Goal: Navigation & Orientation: Find specific page/section

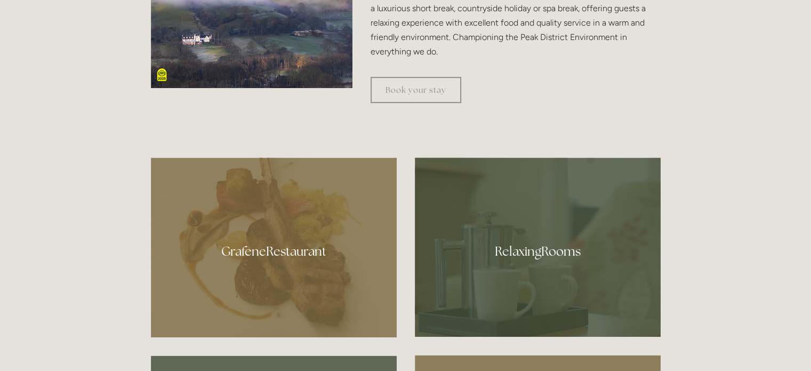
scroll to position [533, 0]
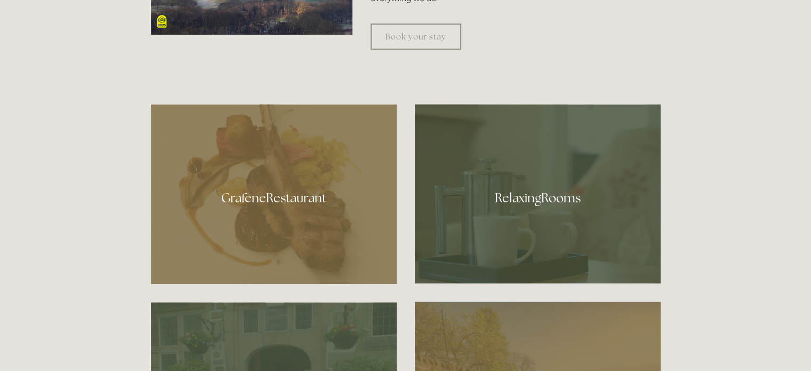
click at [269, 199] on div at bounding box center [274, 194] width 246 height 180
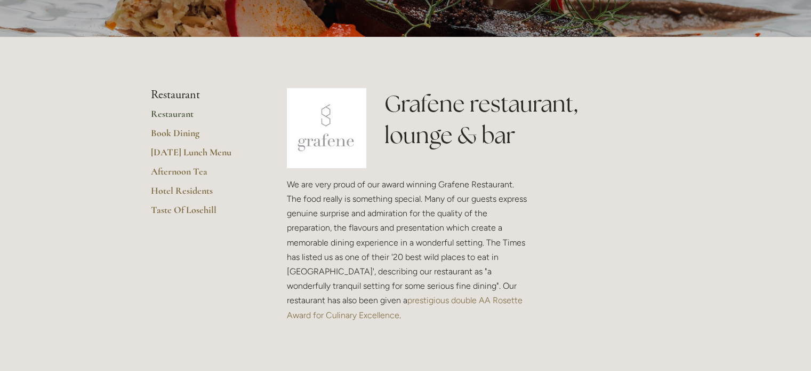
scroll to position [213, 0]
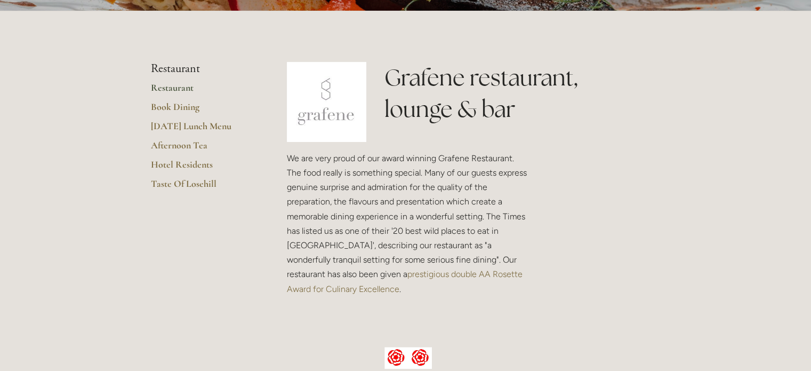
click at [179, 89] on link "Restaurant" at bounding box center [202, 91] width 102 height 19
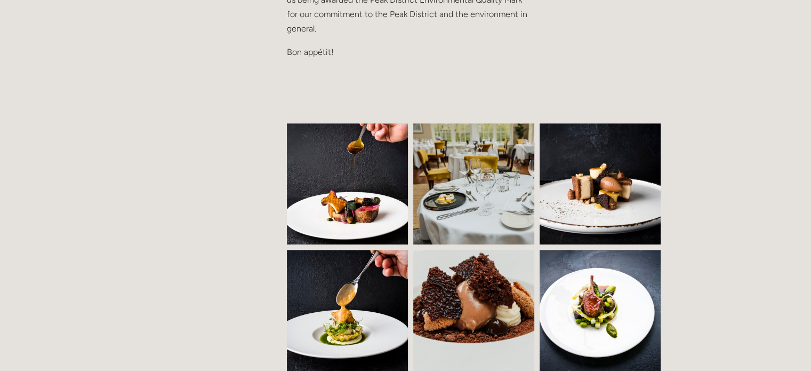
scroll to position [640, 0]
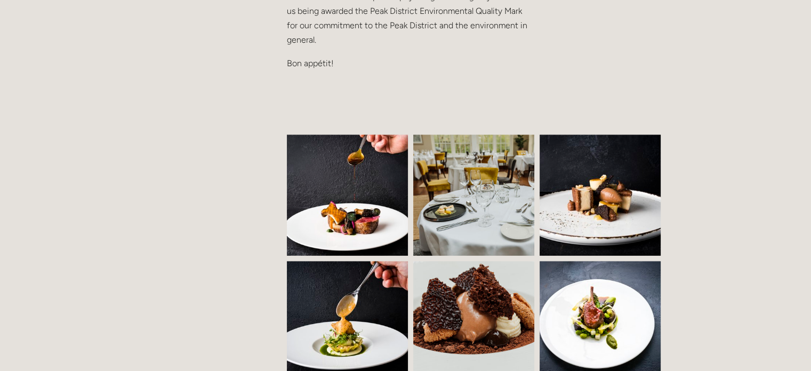
click at [367, 213] on img at bounding box center [356, 194] width 184 height 121
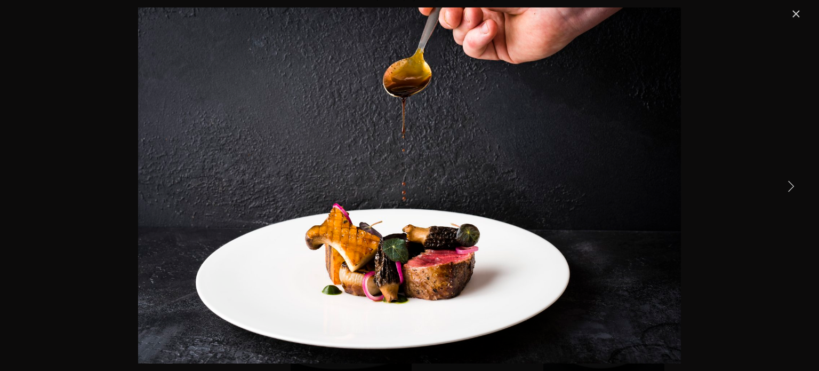
click at [785, 183] on link "Next Item" at bounding box center [790, 185] width 23 height 23
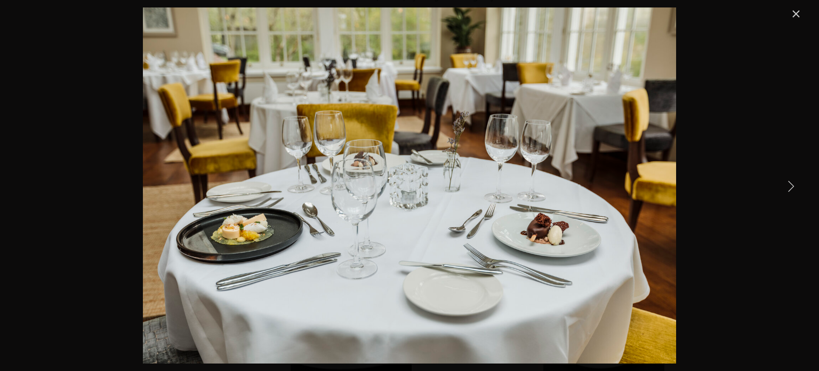
click at [785, 183] on link "Next Item" at bounding box center [790, 185] width 23 height 23
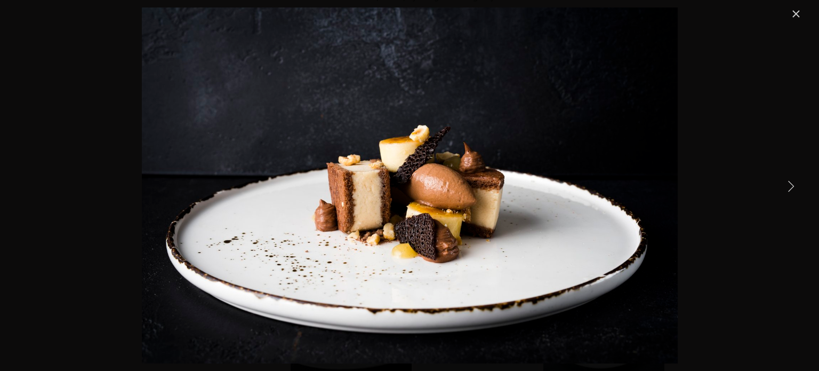
click at [785, 183] on link "Next Item" at bounding box center [790, 185] width 23 height 23
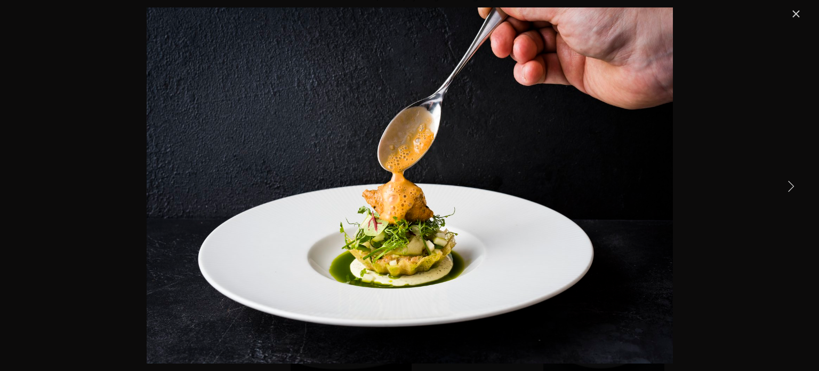
click at [785, 183] on link "Next Item" at bounding box center [790, 185] width 23 height 23
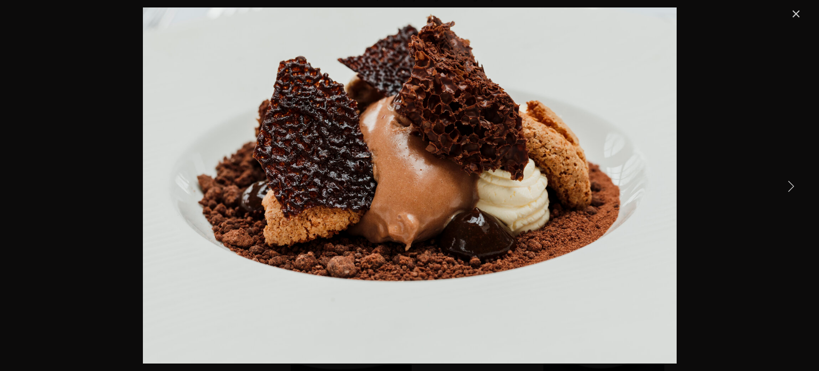
click at [785, 183] on link "Next Item" at bounding box center [790, 185] width 23 height 23
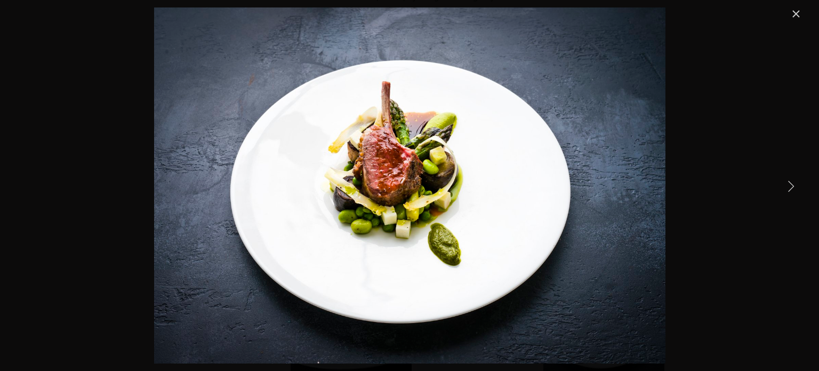
click at [785, 183] on link "Next Item" at bounding box center [790, 185] width 23 height 23
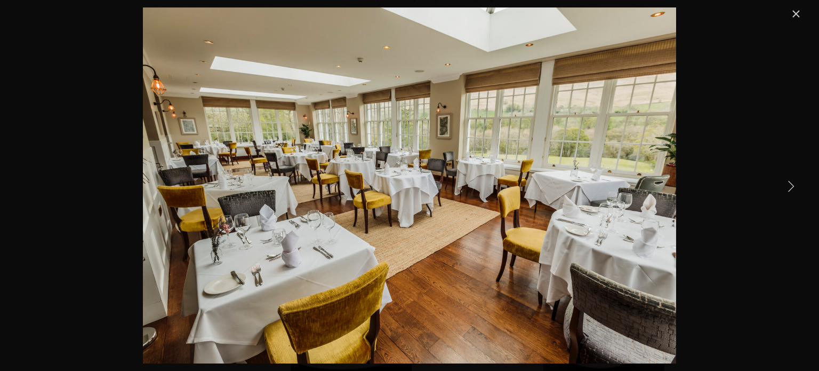
click at [785, 183] on link "Next Item" at bounding box center [790, 185] width 23 height 23
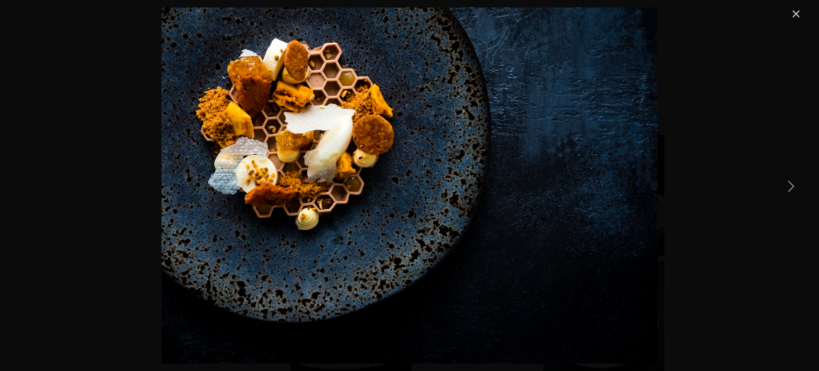
click at [785, 183] on link "Next Item" at bounding box center [790, 185] width 23 height 23
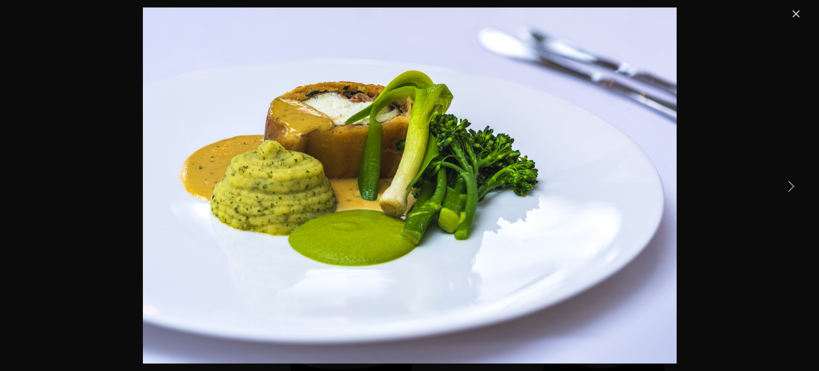
click at [785, 183] on link "Next Item" at bounding box center [790, 185] width 23 height 23
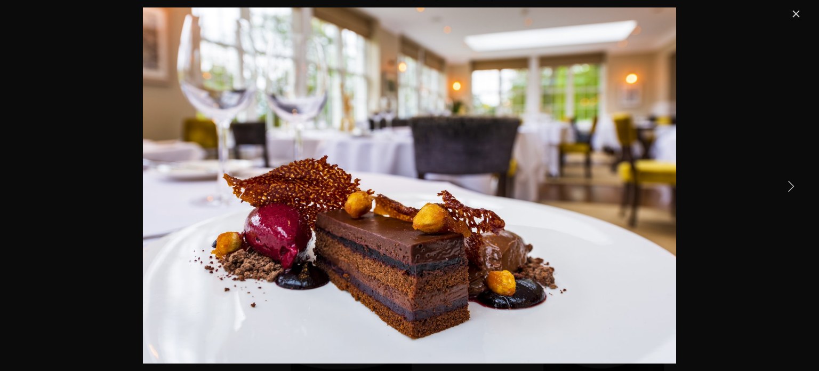
click at [785, 183] on link "Next Item" at bounding box center [790, 185] width 23 height 23
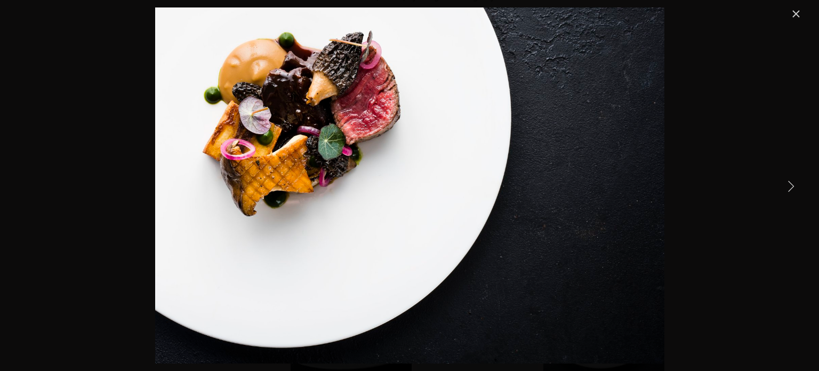
click at [785, 183] on link "Next Item" at bounding box center [790, 185] width 23 height 23
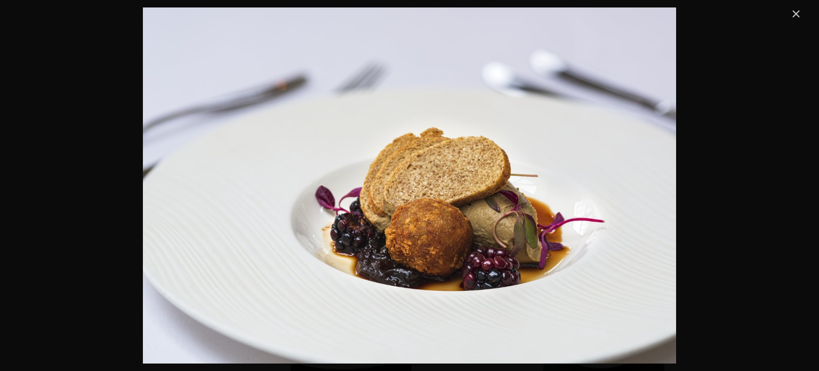
click at [794, 11] on link "Close" at bounding box center [796, 13] width 13 height 13
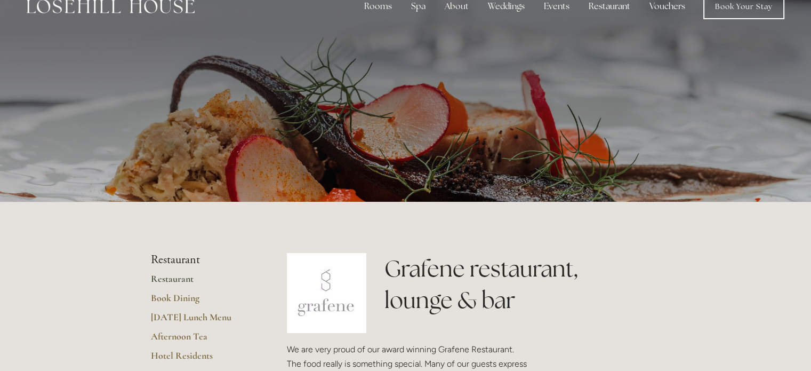
scroll to position [0, 0]
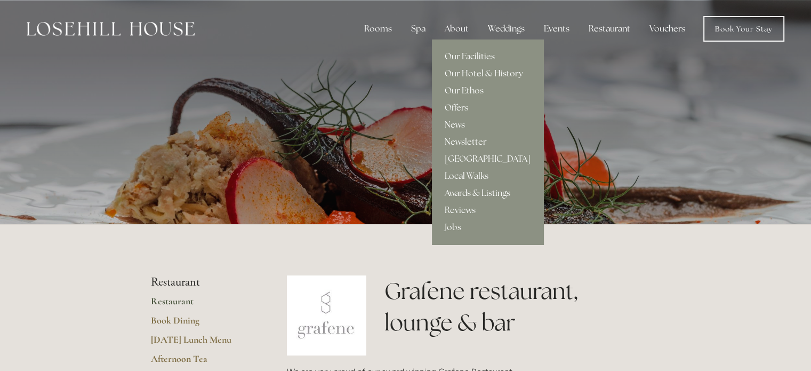
click at [454, 30] on div "About" at bounding box center [456, 28] width 41 height 21
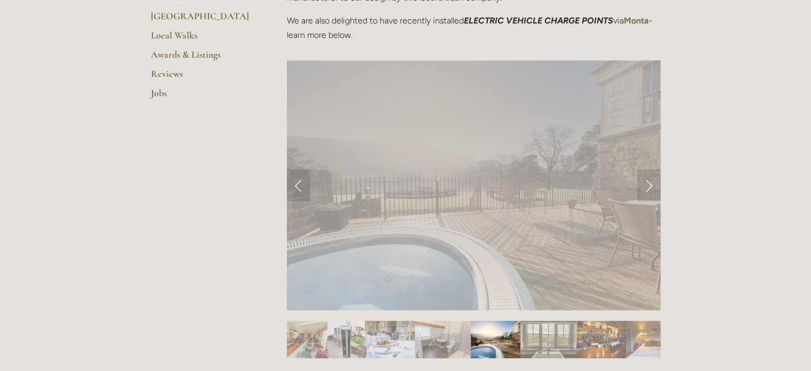
scroll to position [427, 0]
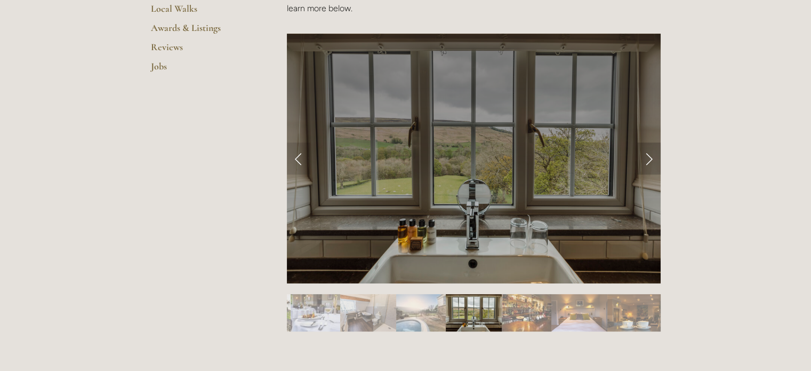
click at [649, 159] on link "Next Slide" at bounding box center [648, 158] width 23 height 32
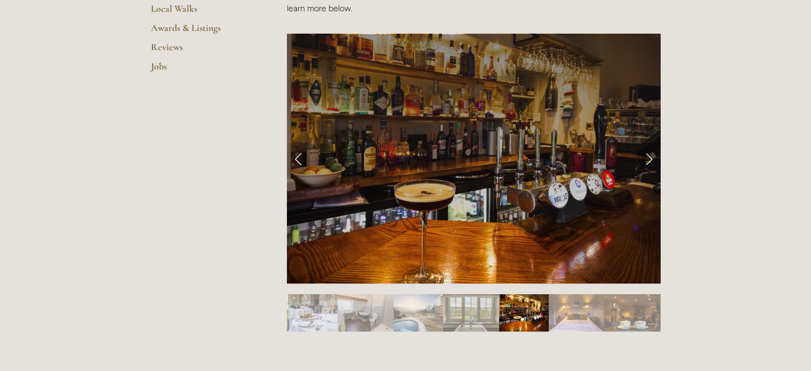
click at [649, 159] on link "Next Slide" at bounding box center [648, 158] width 23 height 32
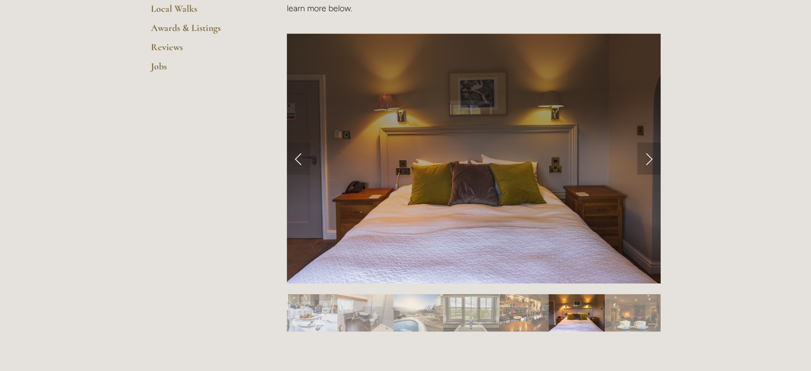
click at [649, 159] on link "Next Slide" at bounding box center [648, 158] width 23 height 32
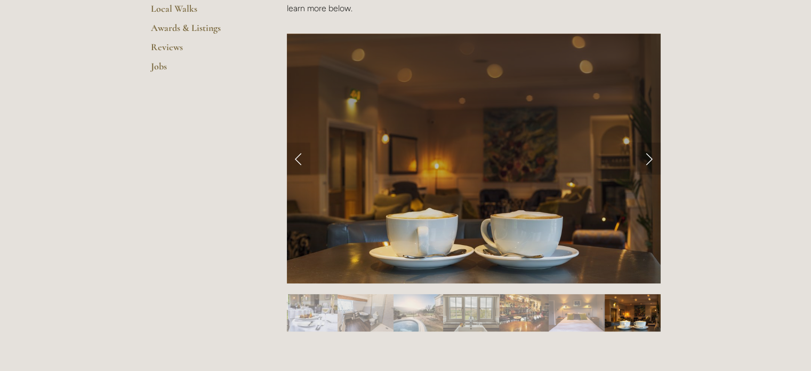
click at [649, 159] on link "Next Slide" at bounding box center [648, 158] width 23 height 32
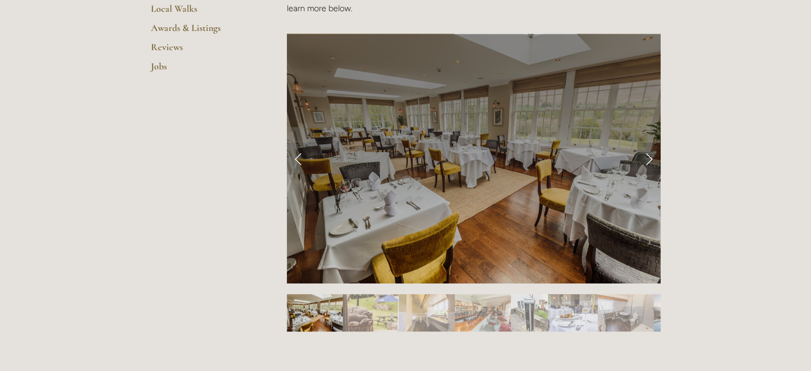
click at [649, 159] on link "Next Slide" at bounding box center [648, 158] width 23 height 32
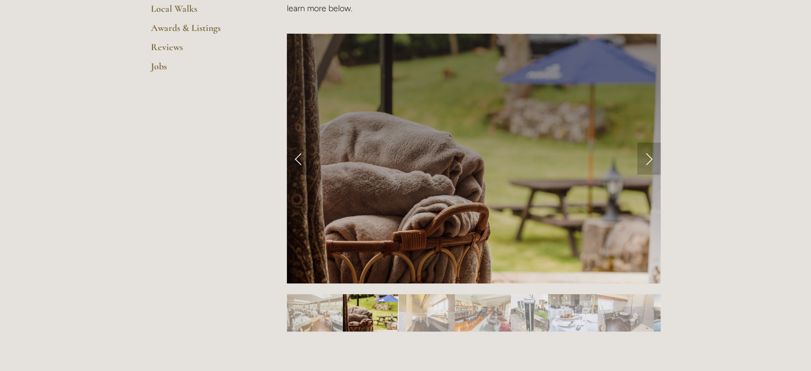
click at [649, 159] on link "Next Slide" at bounding box center [648, 158] width 23 height 32
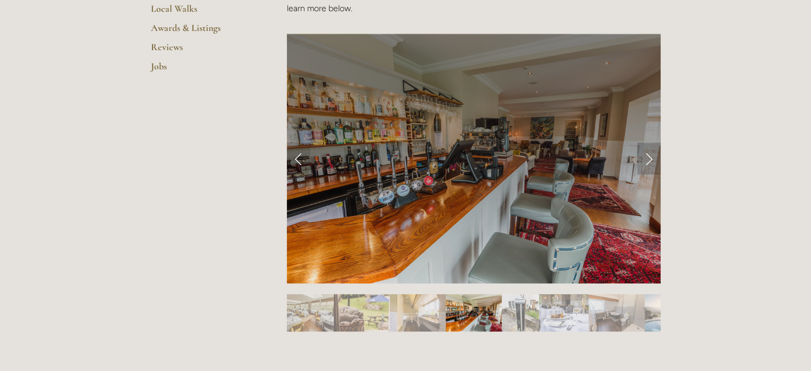
click at [649, 159] on link "Next Slide" at bounding box center [648, 158] width 23 height 32
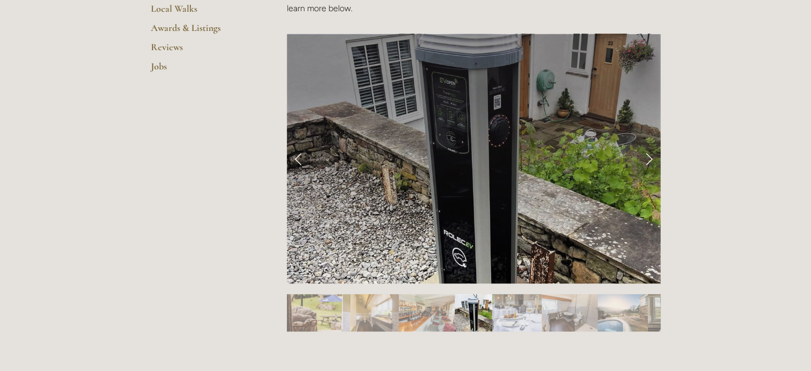
click at [649, 159] on link "Next Slide" at bounding box center [648, 158] width 23 height 32
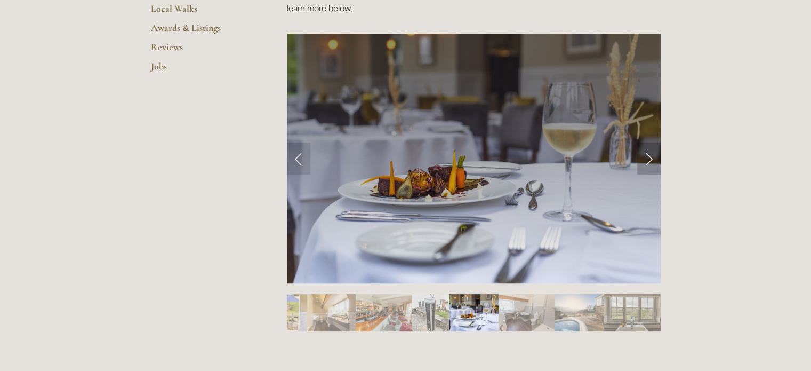
click at [649, 159] on link "Next Slide" at bounding box center [648, 158] width 23 height 32
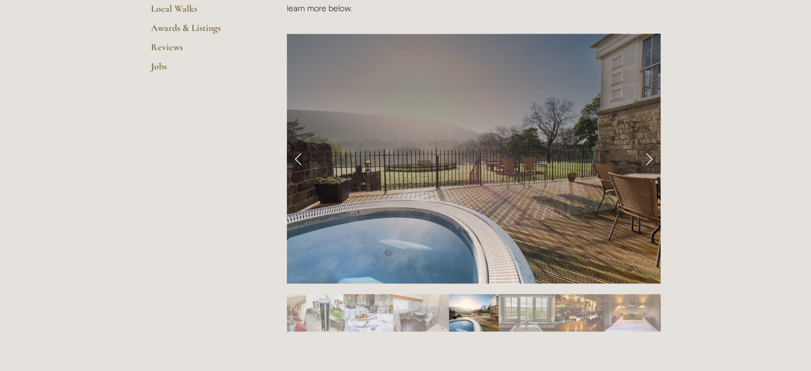
click at [649, 159] on link "Next Slide" at bounding box center [648, 158] width 23 height 32
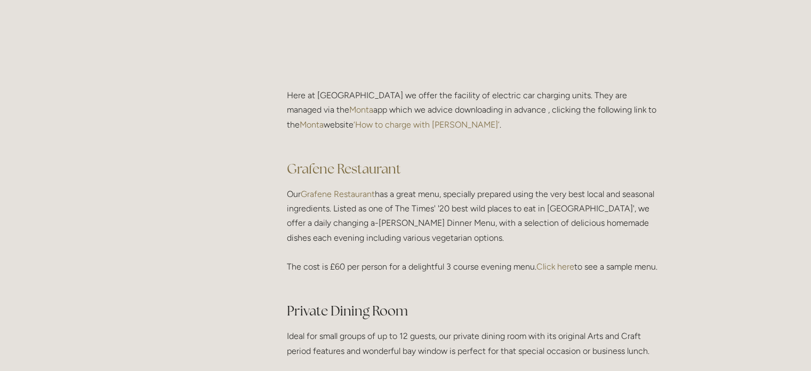
scroll to position [1493, 0]
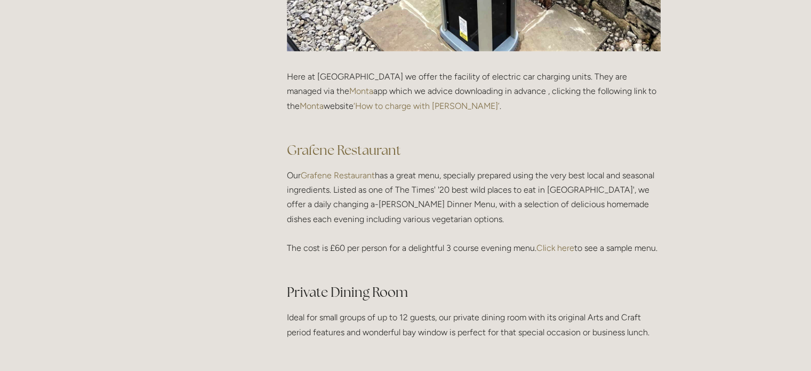
click at [557, 250] on link "Click here" at bounding box center [555, 248] width 38 height 10
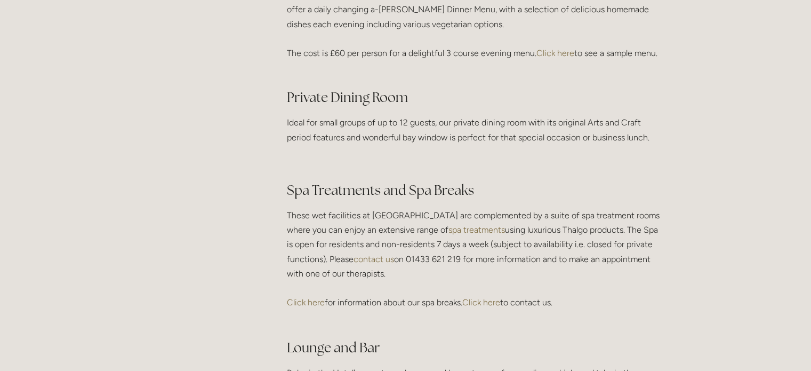
scroll to position [1706, 0]
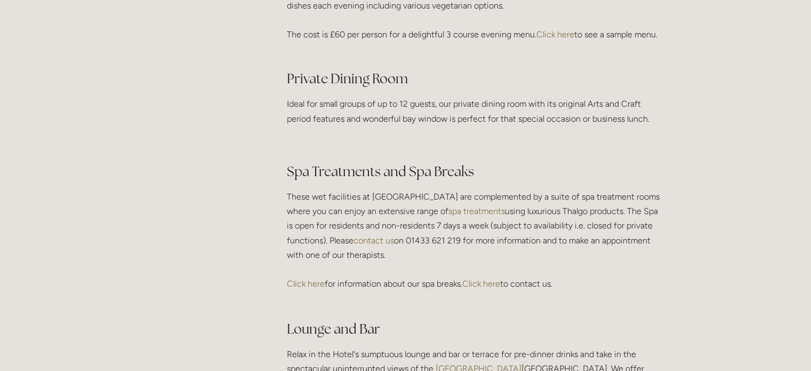
click at [313, 288] on link "Click here" at bounding box center [306, 283] width 38 height 10
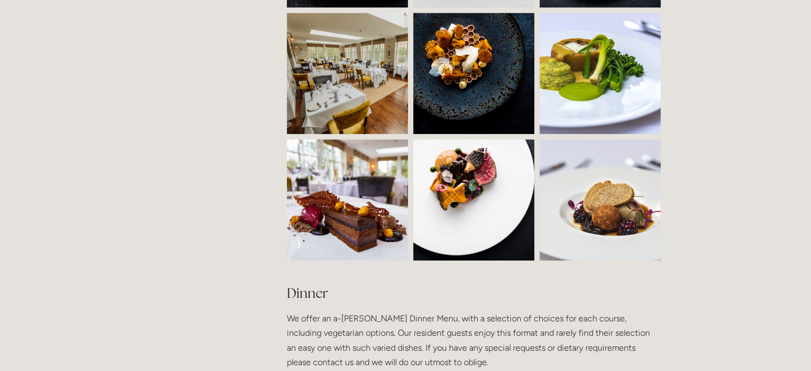
scroll to position [1013, 0]
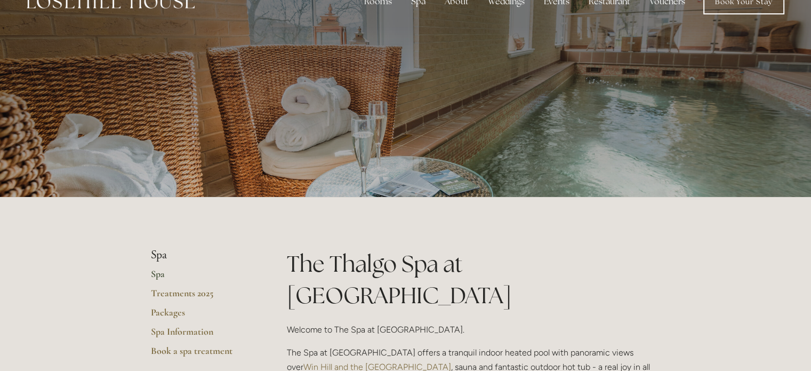
scroll to position [53, 0]
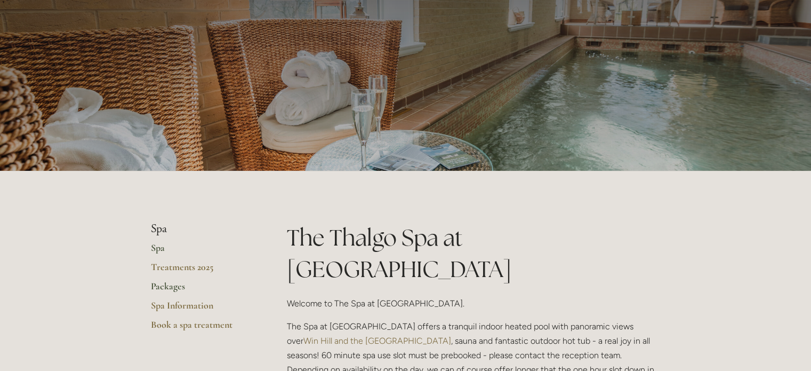
click at [158, 283] on link "Packages" at bounding box center [202, 289] width 102 height 19
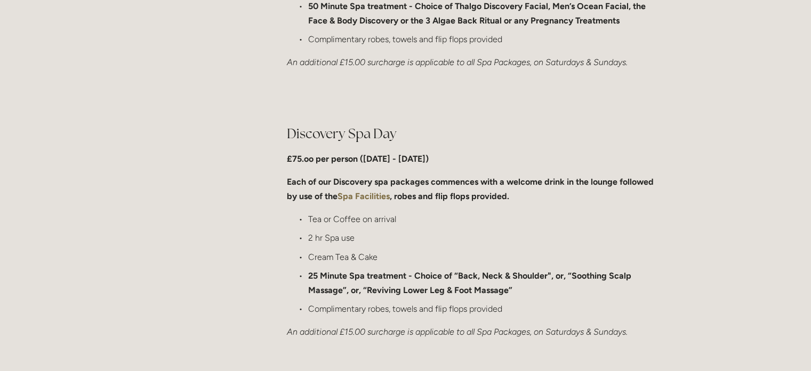
scroll to position [640, 0]
